Goal: Transaction & Acquisition: Download file/media

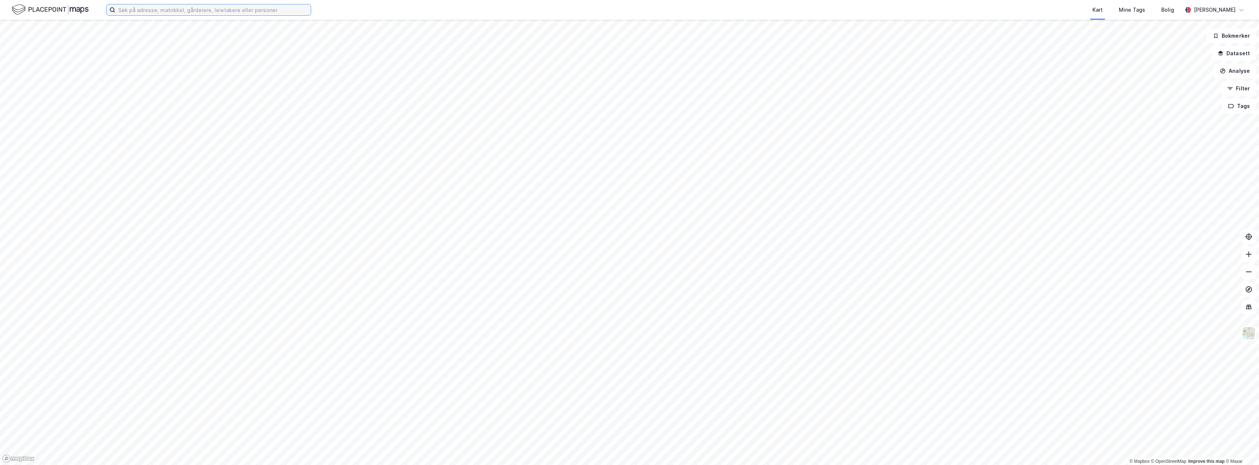
click at [220, 12] on input at bounding box center [212, 9] width 195 height 11
type input "l"
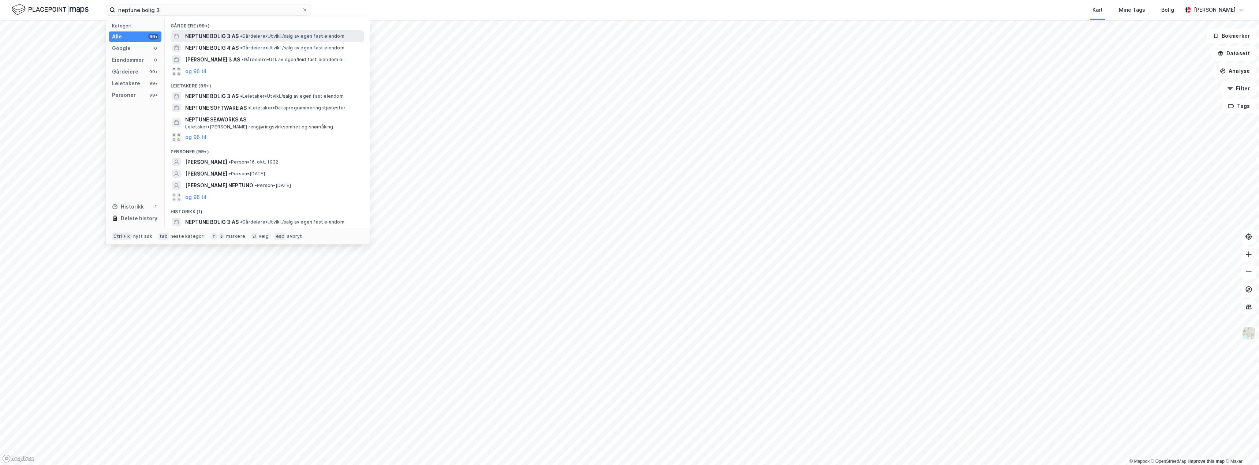
click at [239, 30] on div "NEPTUNE BOLIG 3 AS • Gårdeiere • [GEOGRAPHIC_DATA]/salg av egen fast eiendom" at bounding box center [267, 36] width 193 height 12
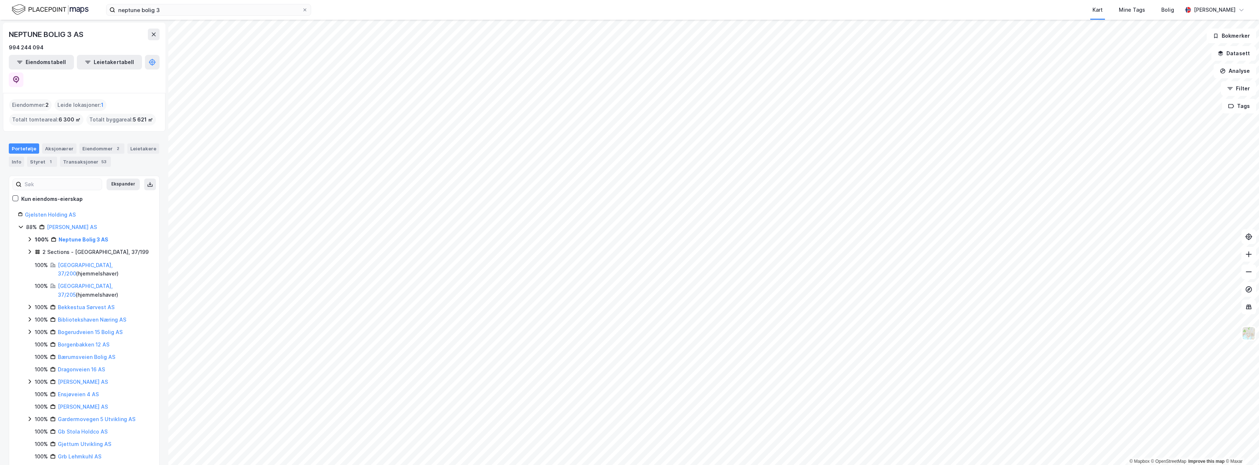
click at [30, 249] on icon at bounding box center [30, 252] width 6 height 6
click at [90, 262] on link "[GEOGRAPHIC_DATA], 37/199/0/1" at bounding box center [94, 269] width 55 height 15
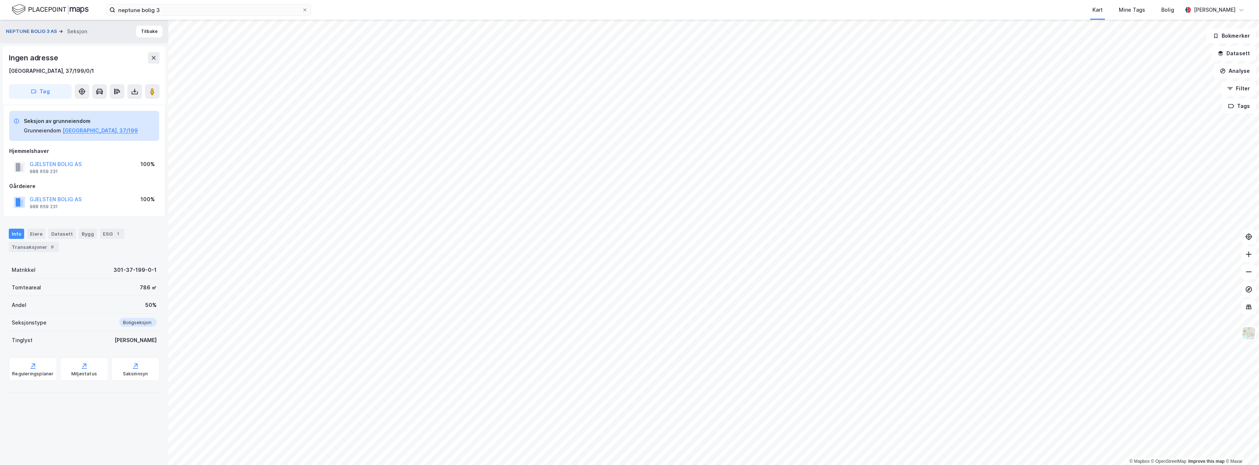
click at [55, 31] on button "NEPTUNE BOLIG 3 AS" at bounding box center [32, 31] width 53 height 7
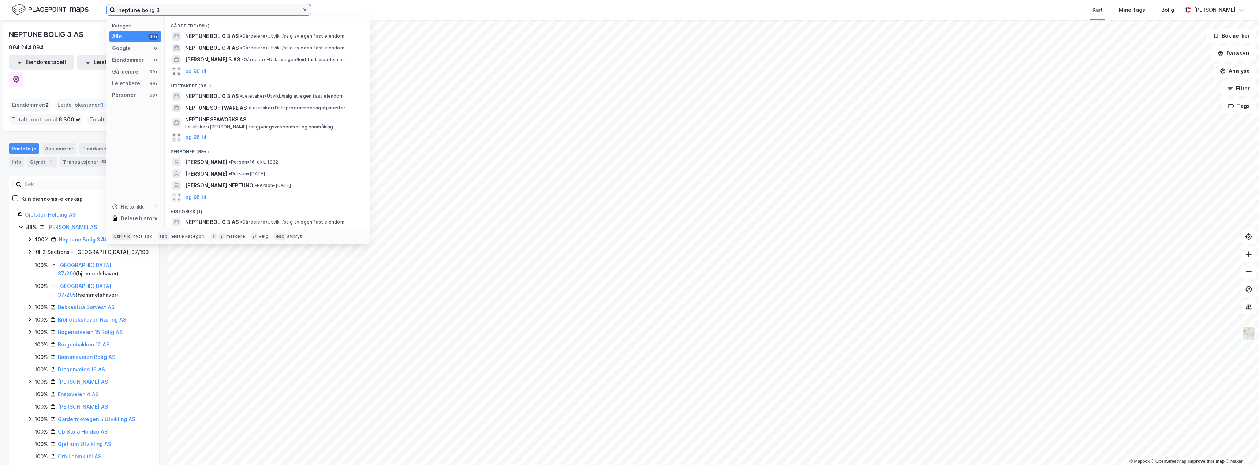
click at [227, 10] on input "neptune bolig 3" at bounding box center [208, 9] width 187 height 11
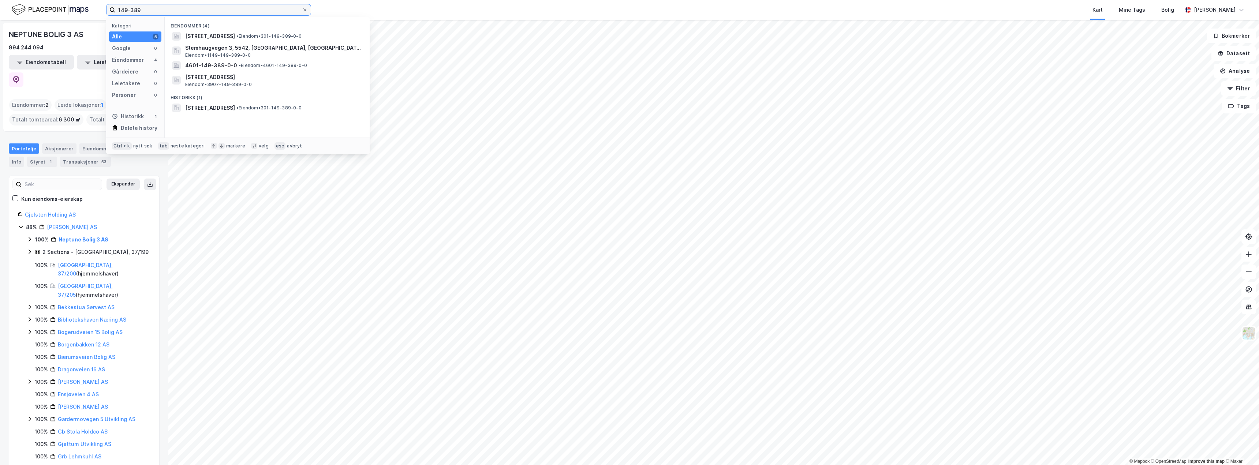
click at [120, 10] on input "149-389" at bounding box center [208, 9] width 187 height 11
type input "149-389"
click at [235, 38] on span "[STREET_ADDRESS]" at bounding box center [210, 36] width 50 height 9
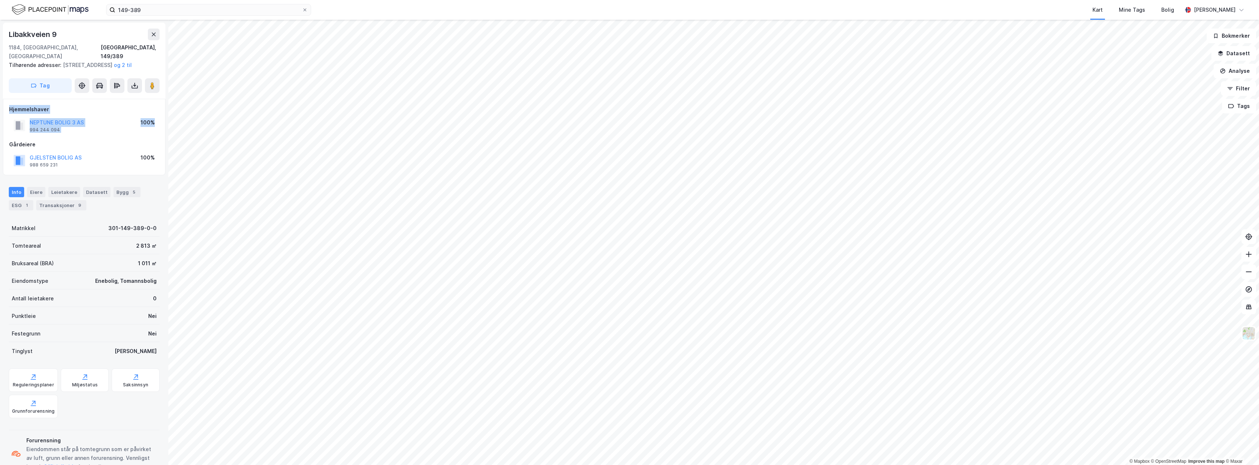
drag, startPoint x: 0, startPoint y: 100, endPoint x: 117, endPoint y: 134, distance: 122.4
click at [117, 134] on div "[STREET_ADDRESS], 149/389 Tilhørende adresser: [STREET_ADDRESS], [STREET_ADDRES…" at bounding box center [84, 242] width 168 height 445
click at [117, 134] on div "Hjemmelshaver NEPTUNE BOLIG 3 AS 994 244 094 100% Gårdeiere GJELSTEN BOLIG AS 9…" at bounding box center [84, 137] width 150 height 64
click at [135, 88] on icon at bounding box center [135, 87] width 6 height 3
click at [119, 98] on div "Last ned grunnbok" at bounding box center [98, 100] width 42 height 6
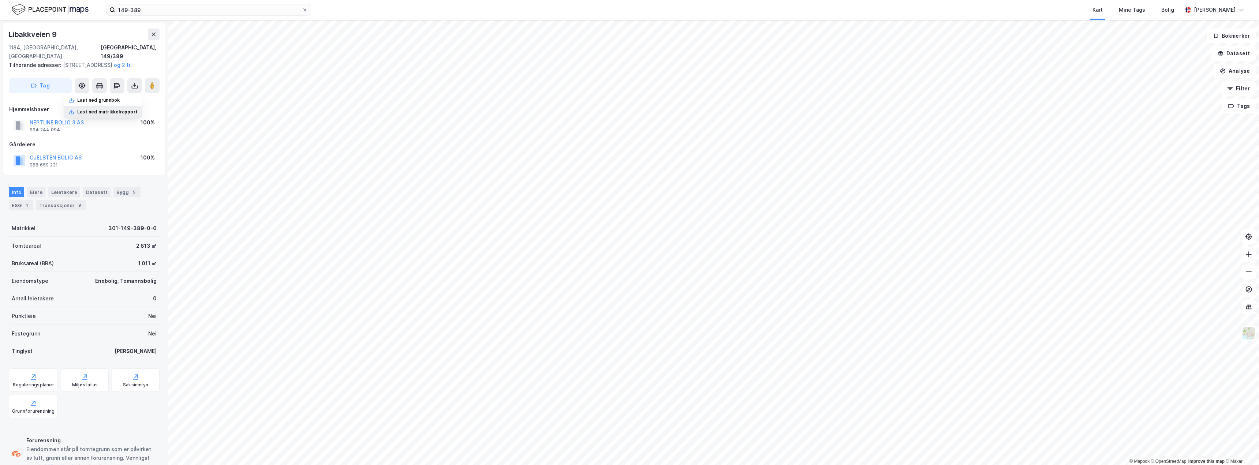
click at [124, 116] on div "Last ned matrikkelrapport" at bounding box center [103, 112] width 78 height 12
